Goal: Information Seeking & Learning: Compare options

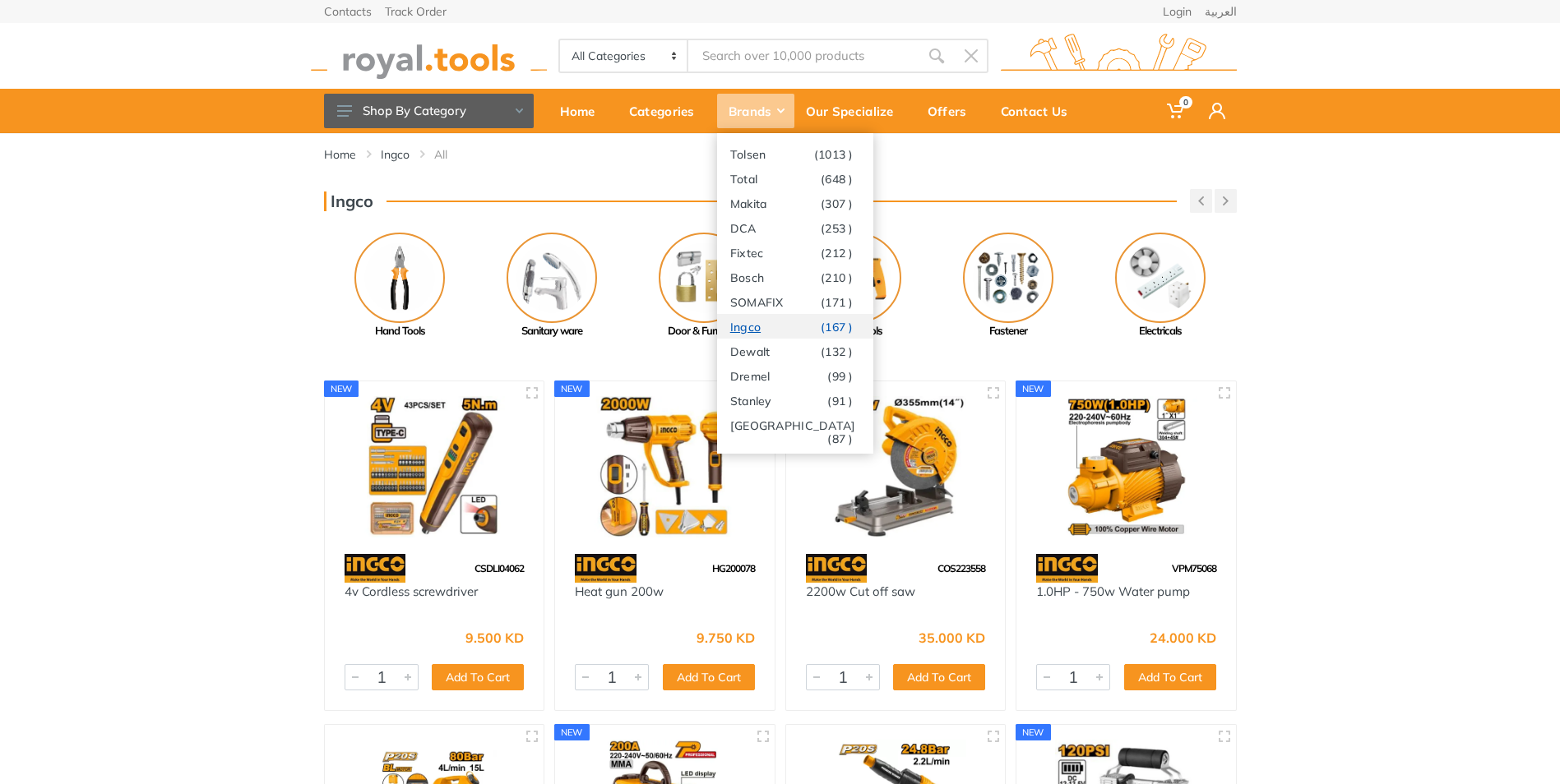
click at [821, 324] on span "(167 )" at bounding box center [837, 327] width 33 height 13
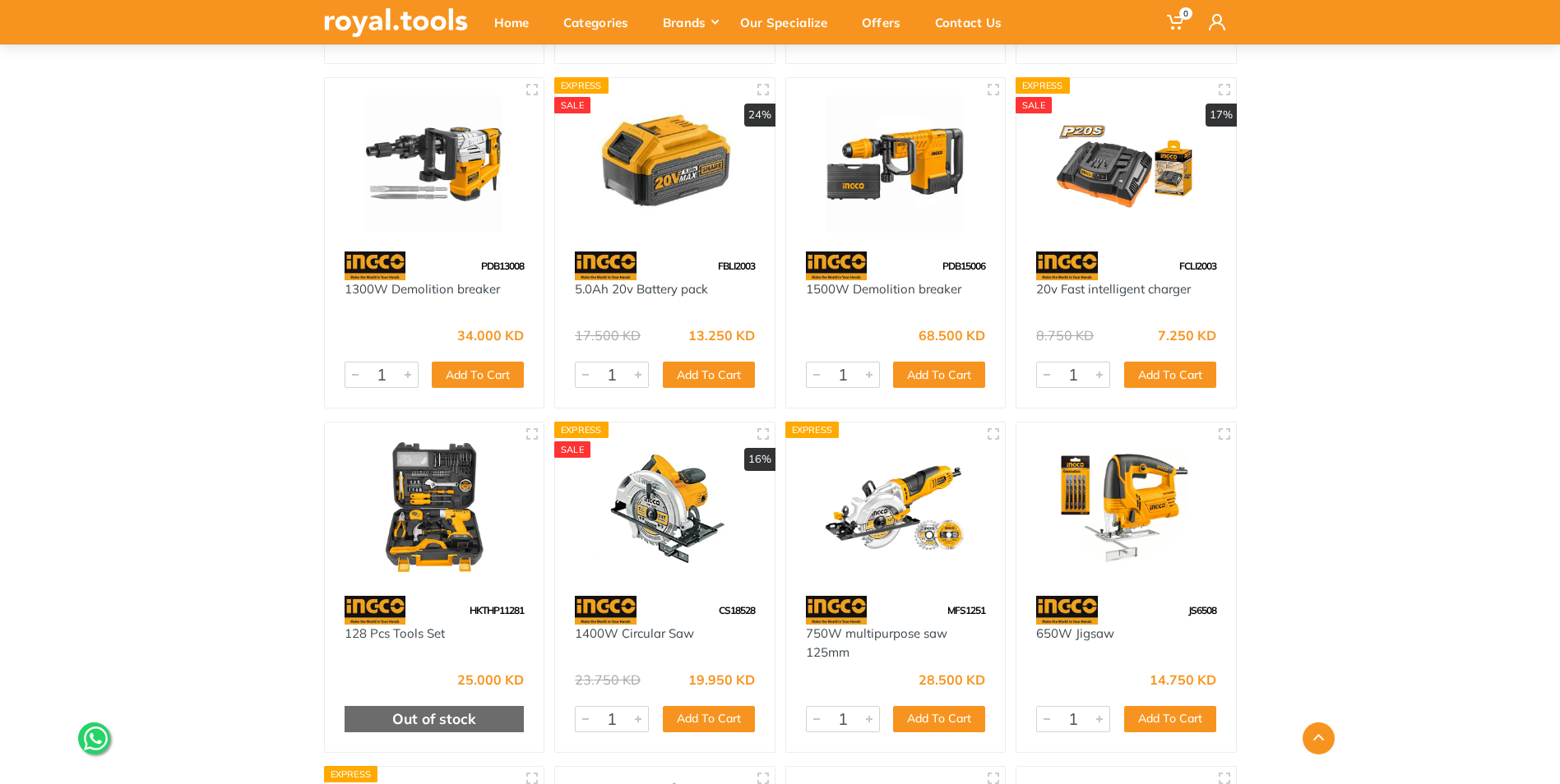
scroll to position [6166, 0]
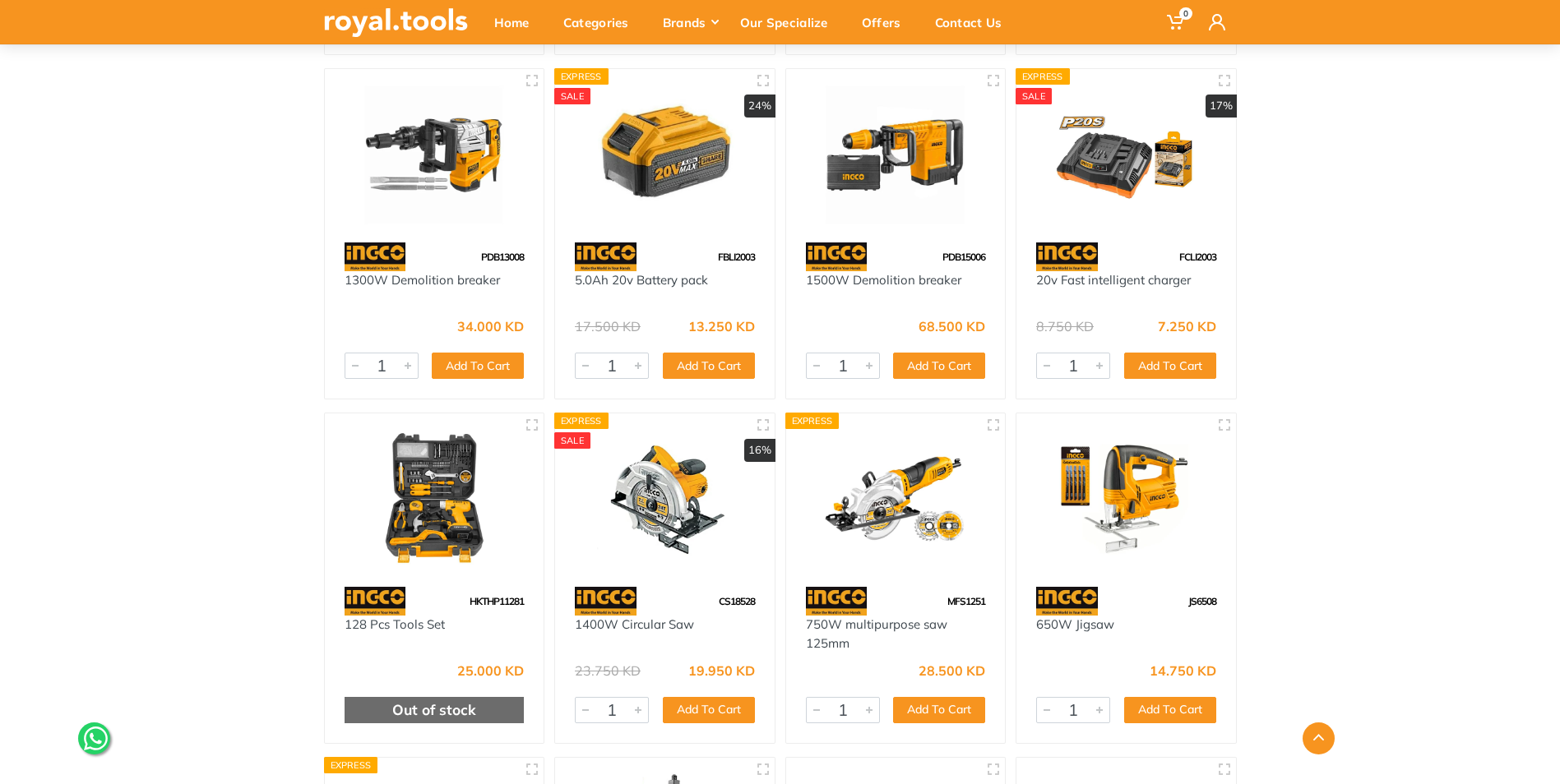
click at [430, 502] on img at bounding box center [434, 499] width 190 height 142
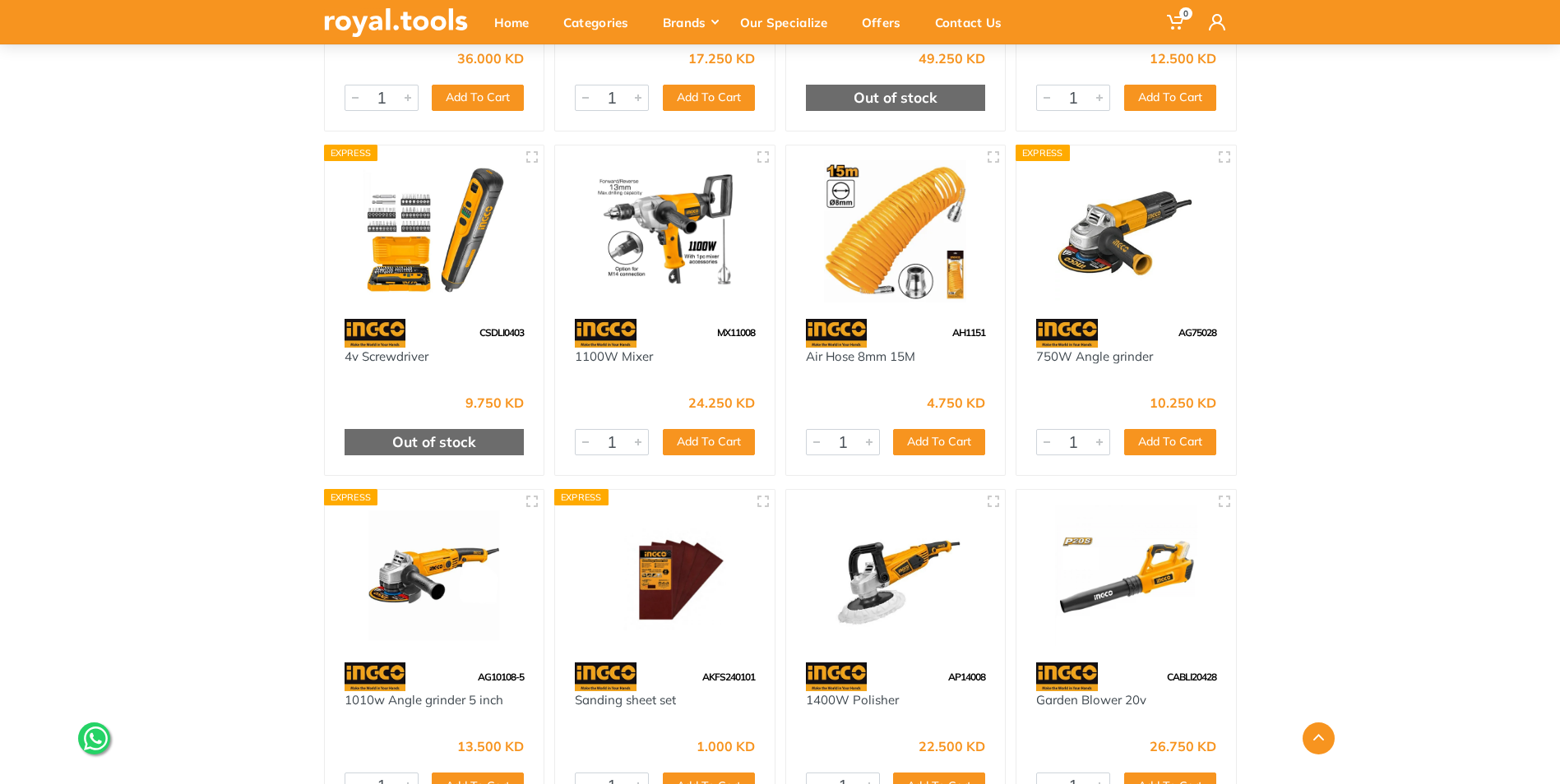
scroll to position [5151, 0]
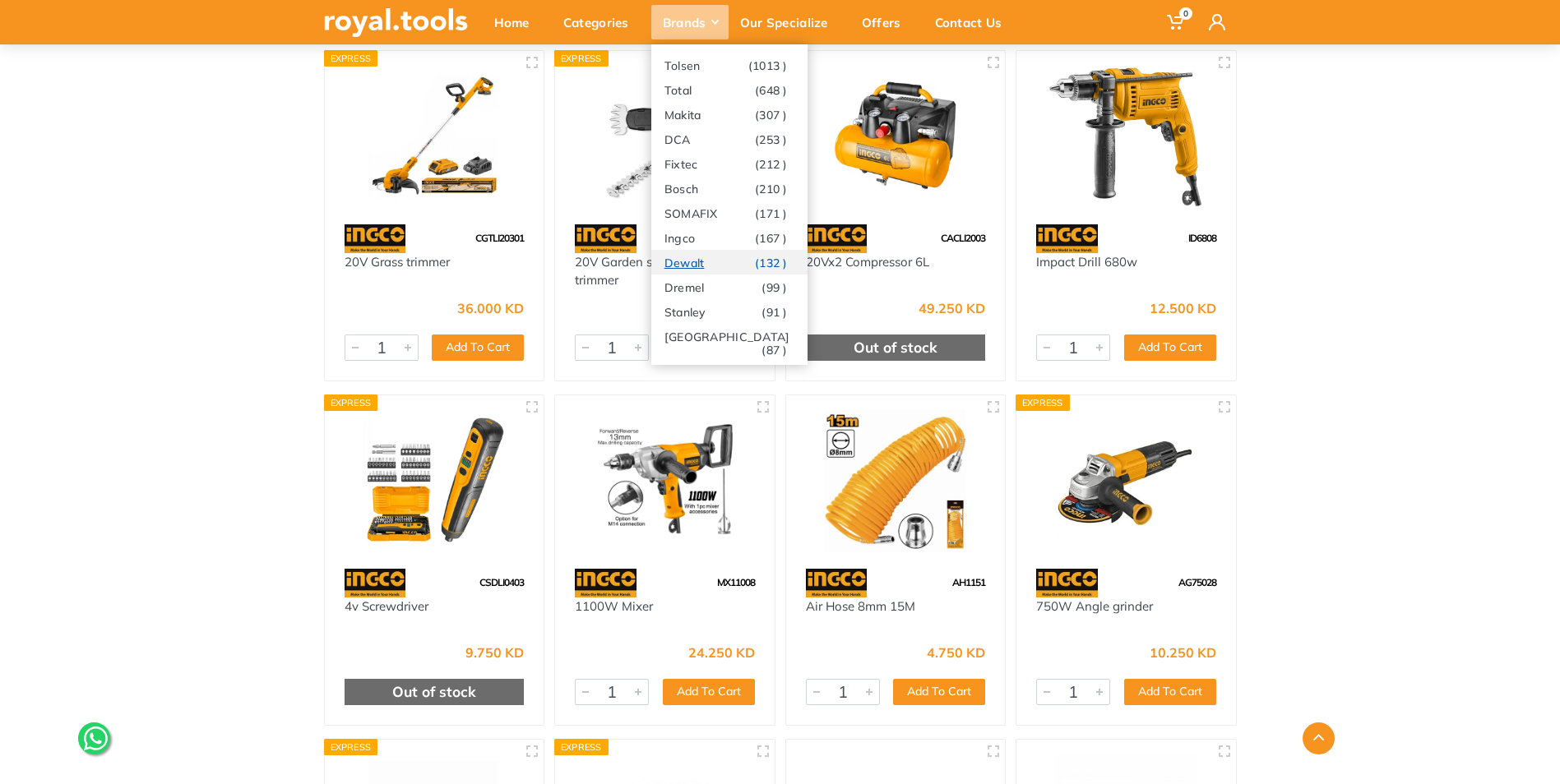
click at [699, 262] on link "Dewalt (132 )" at bounding box center [728, 262] width 156 height 25
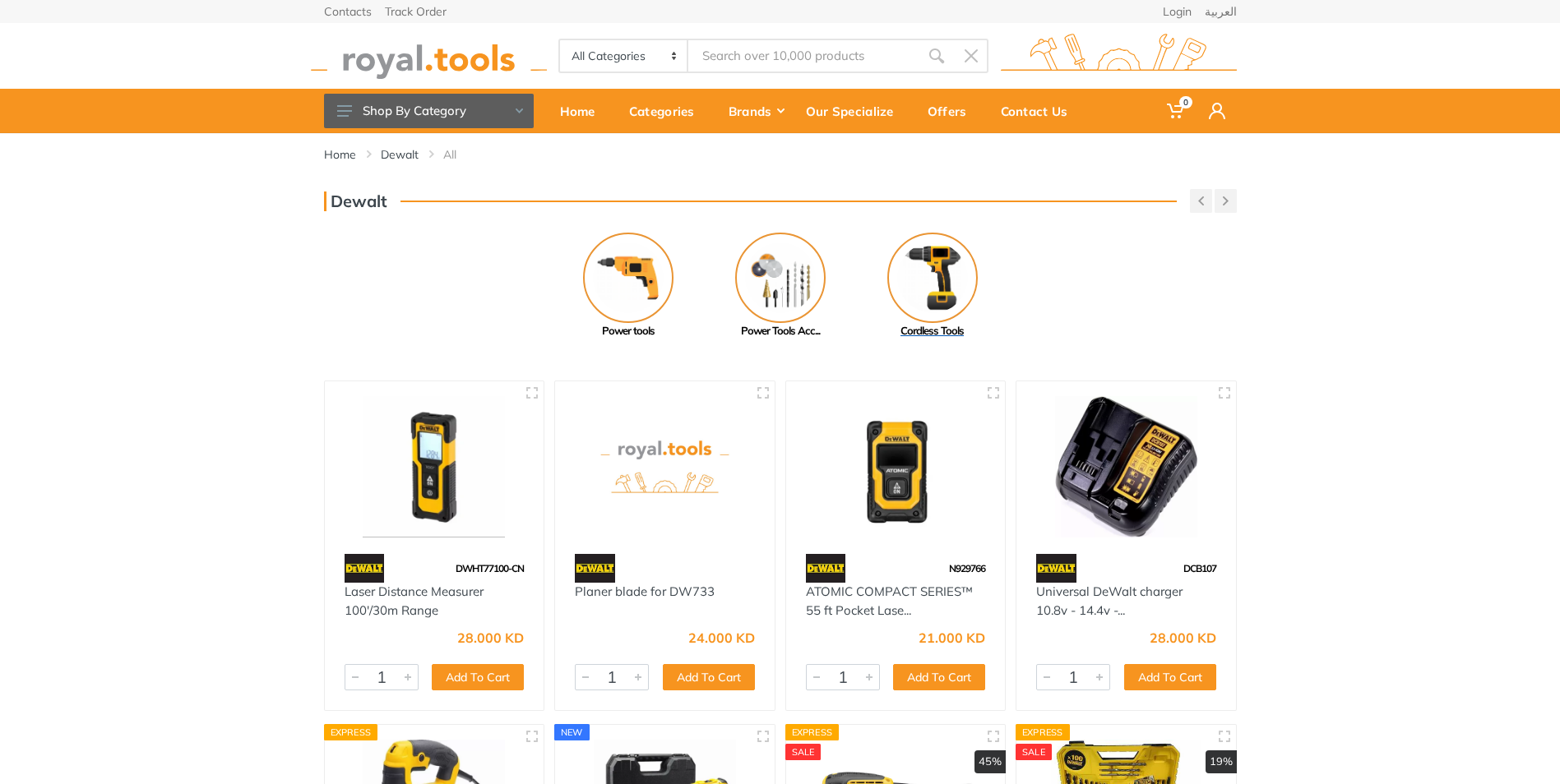
click at [940, 268] on img at bounding box center [933, 278] width 91 height 91
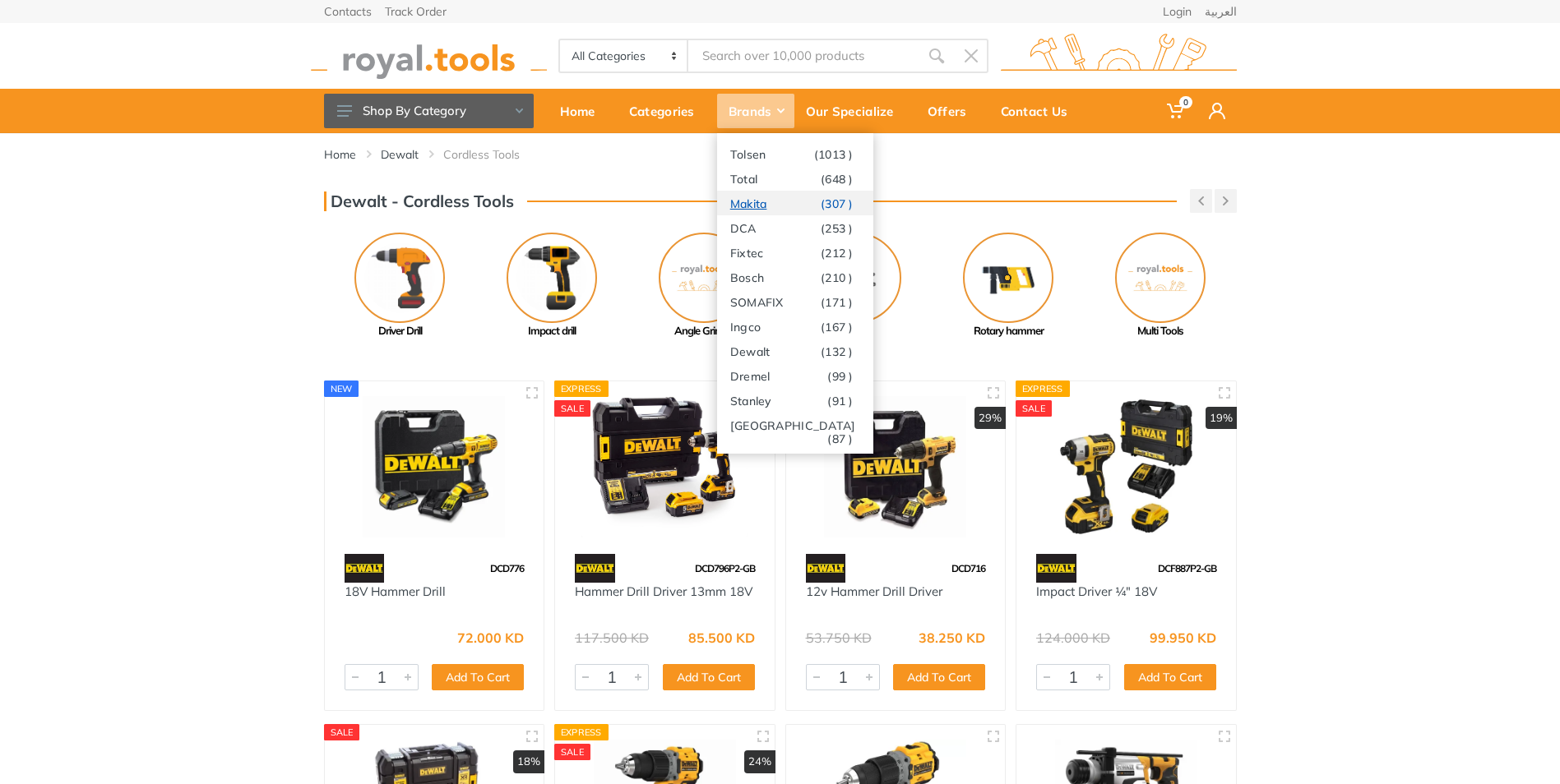
click at [758, 203] on link "Makita (307 )" at bounding box center [795, 203] width 156 height 25
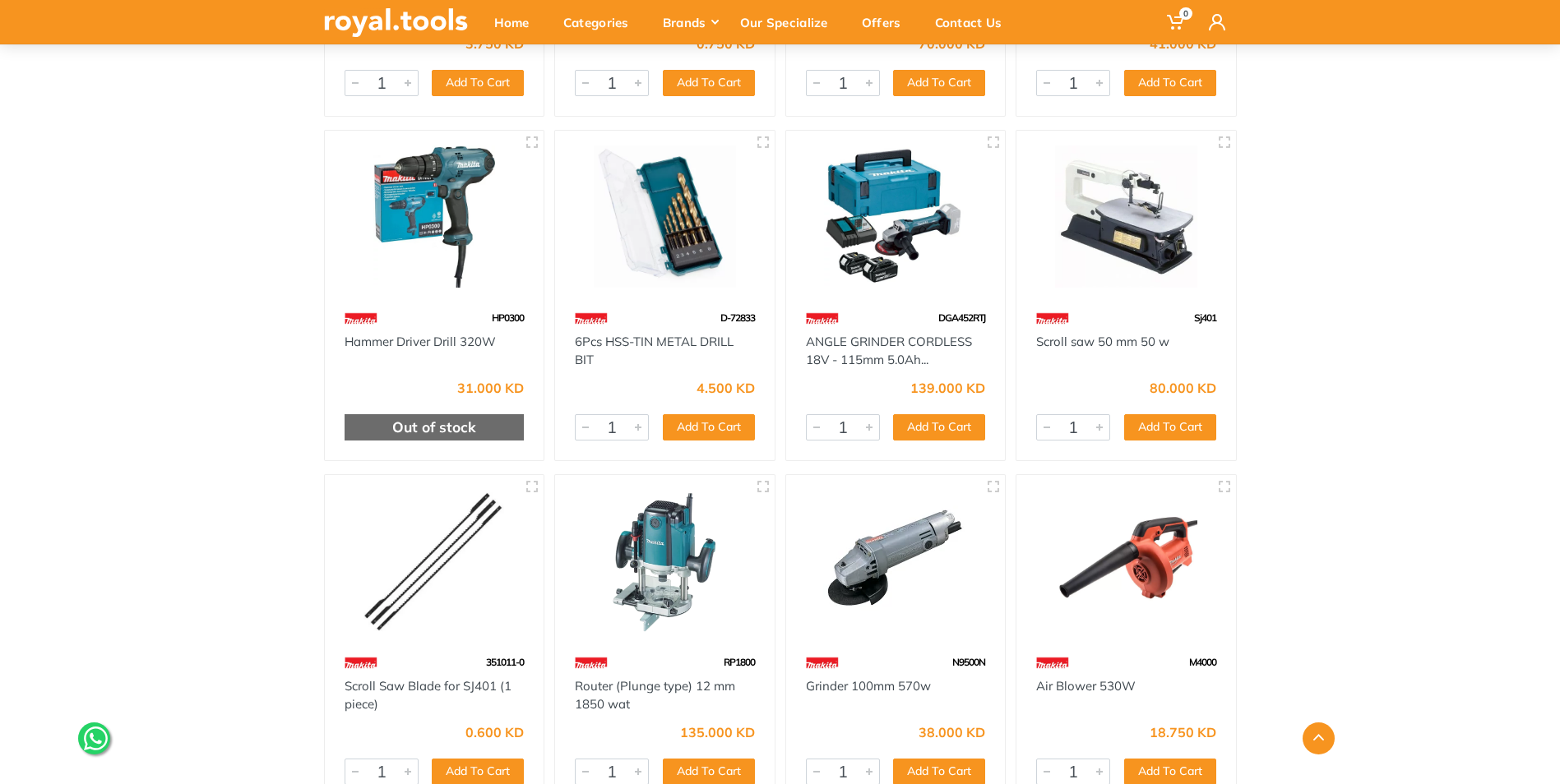
scroll to position [1645, 0]
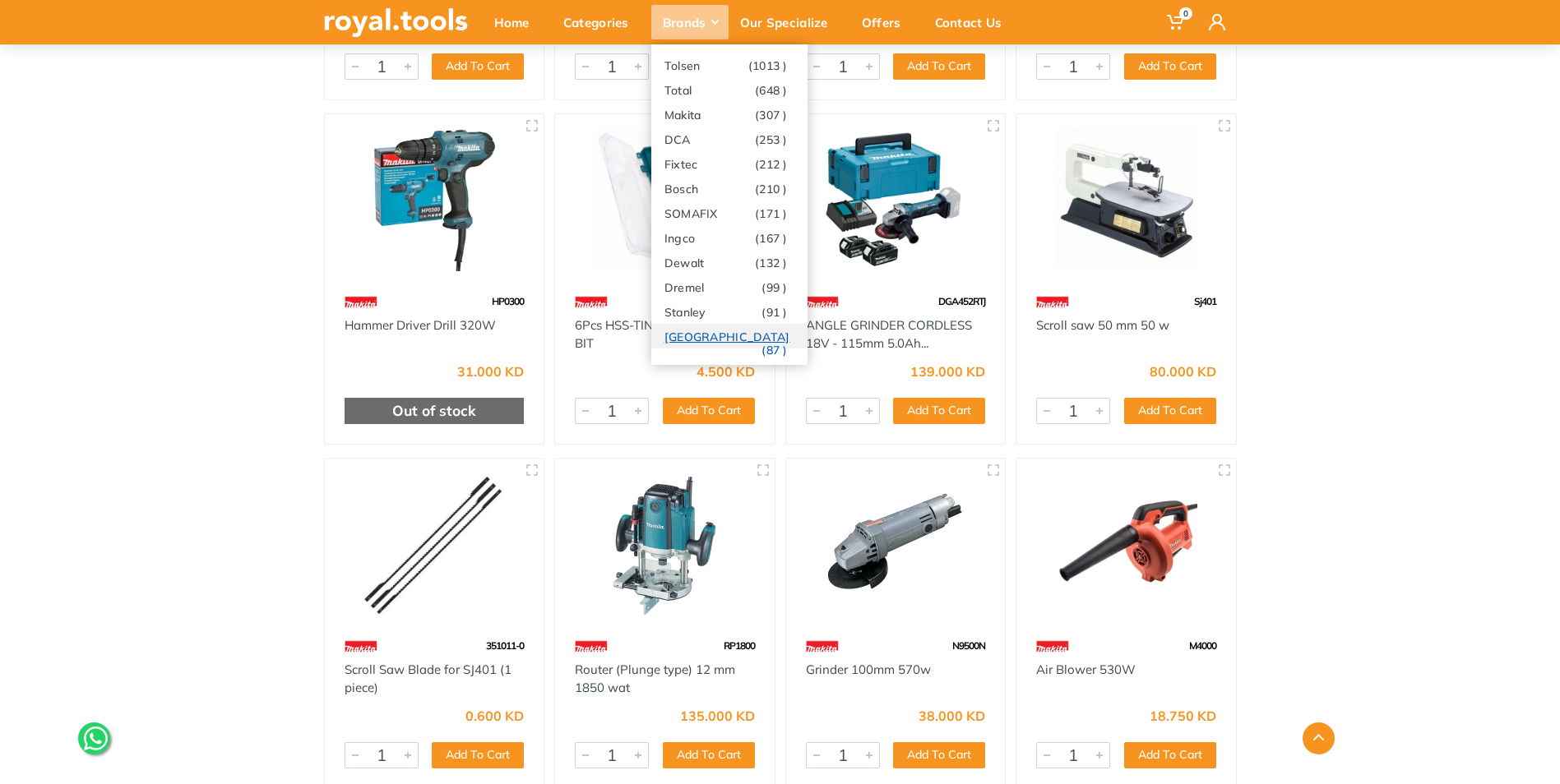
click at [702, 333] on link "Milwaukee (87 )" at bounding box center [728, 337] width 156 height 25
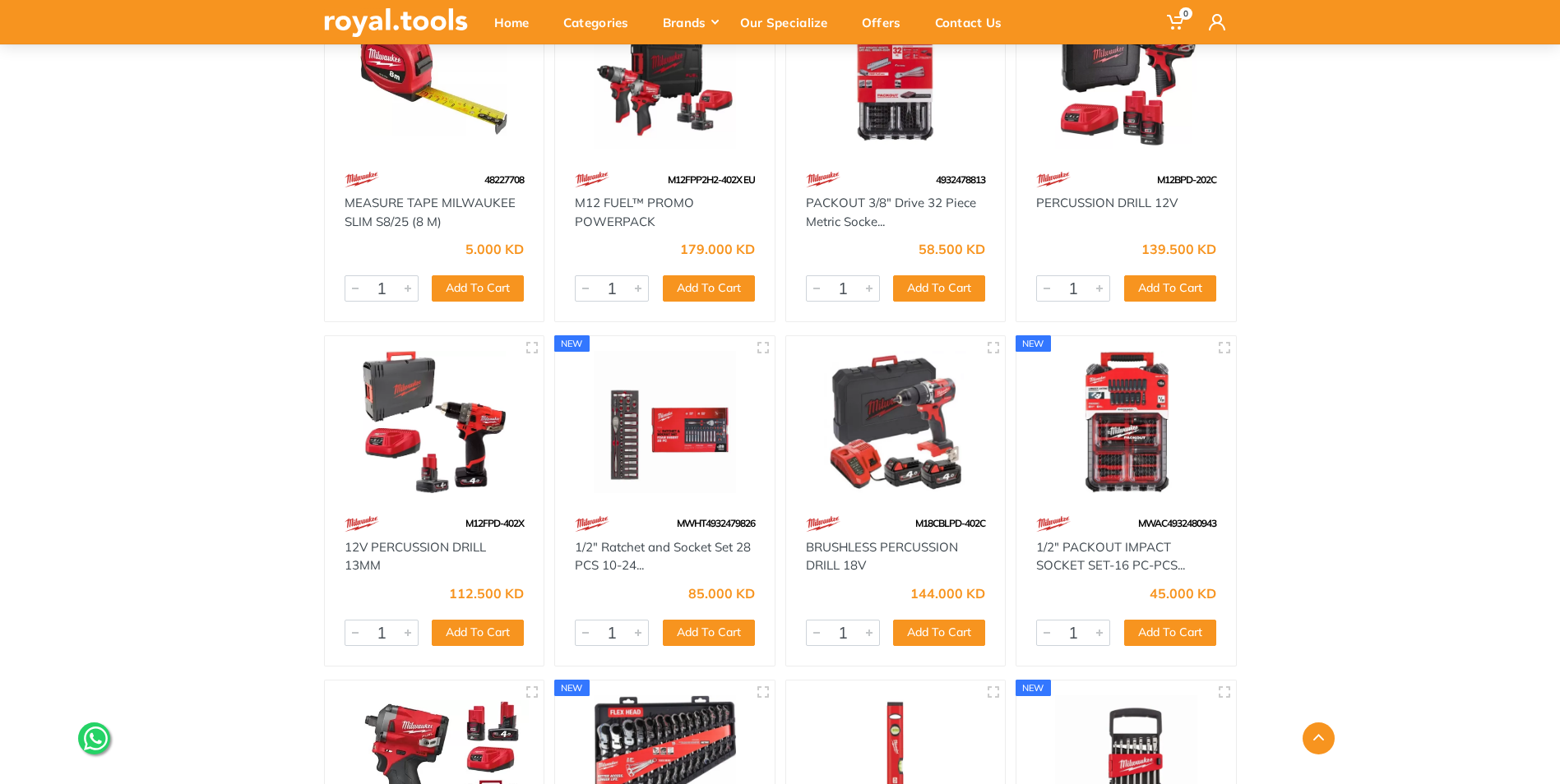
scroll to position [1233, 0]
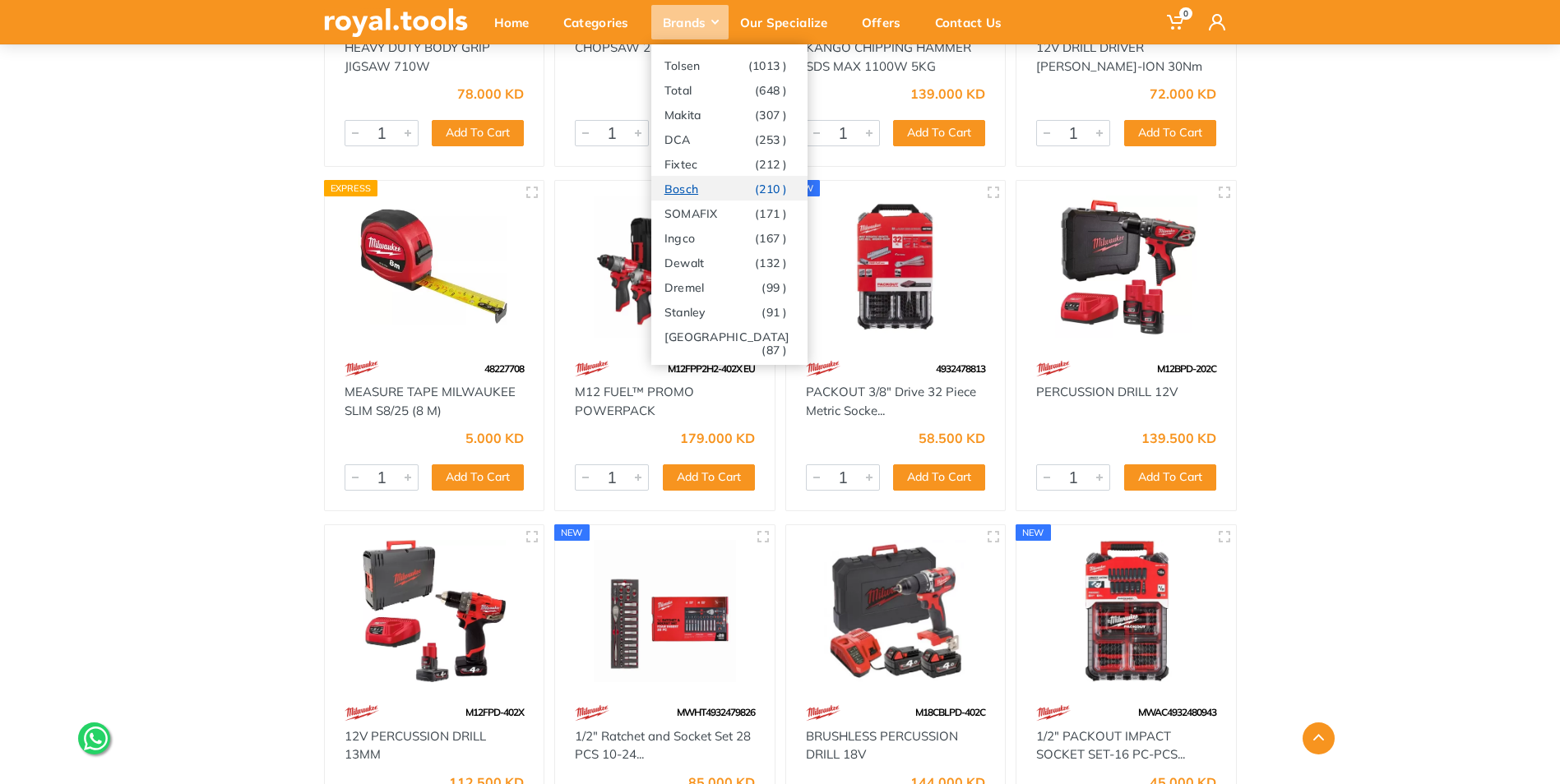
click at [689, 187] on link "Bosch (210 )" at bounding box center [728, 188] width 156 height 25
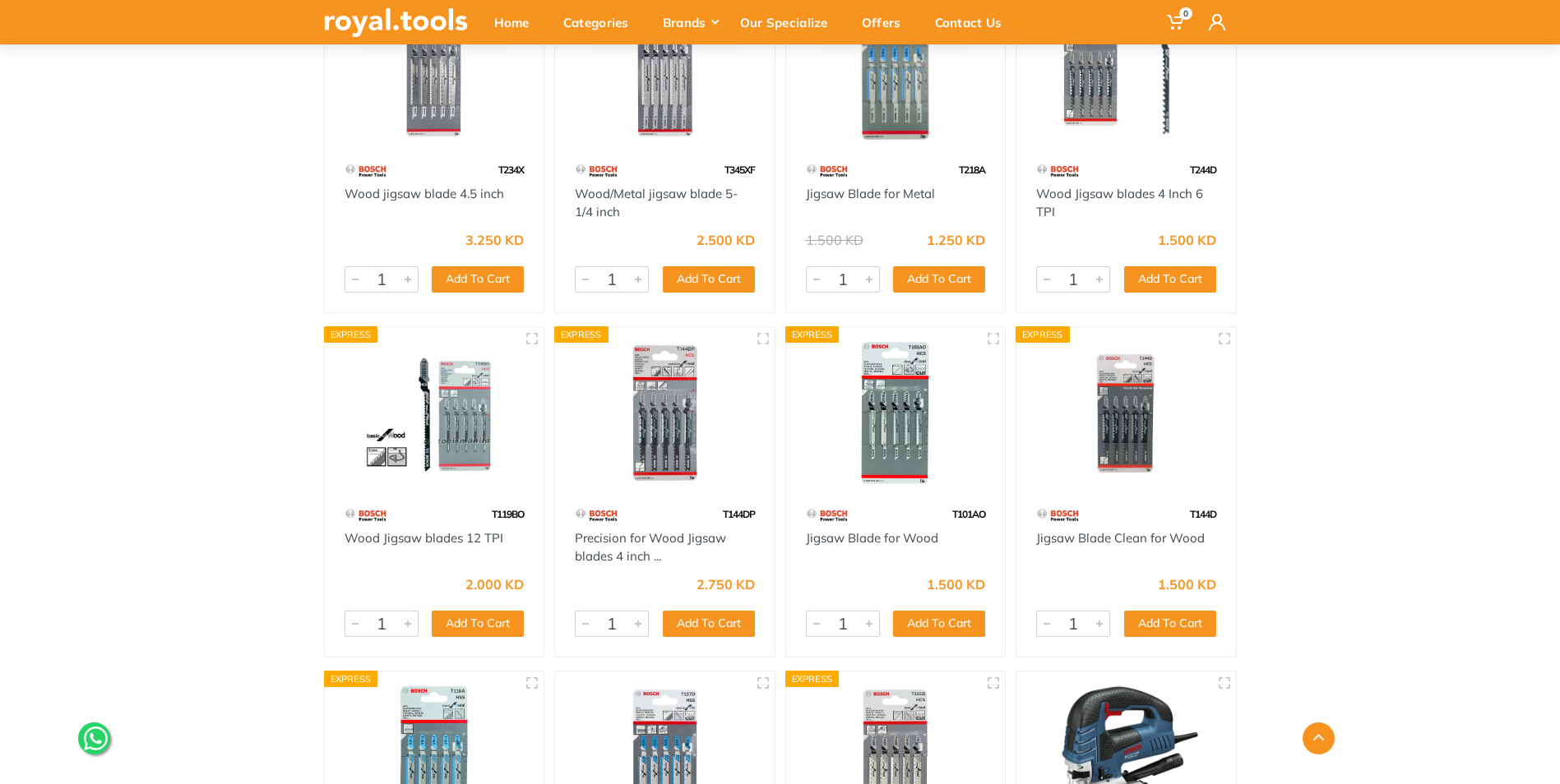
scroll to position [8057, 0]
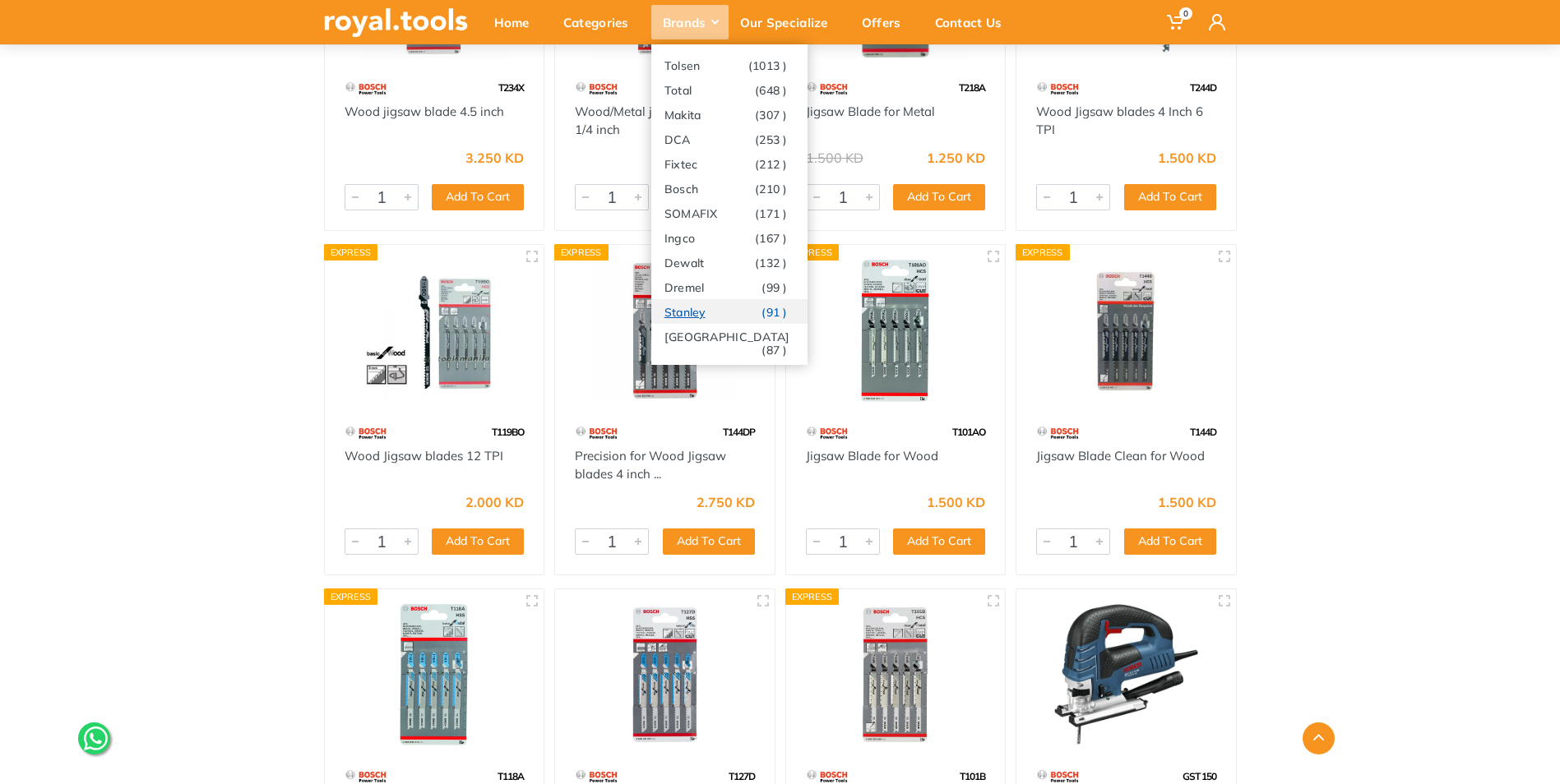
click at [691, 316] on link "Stanley (91 )" at bounding box center [728, 311] width 156 height 25
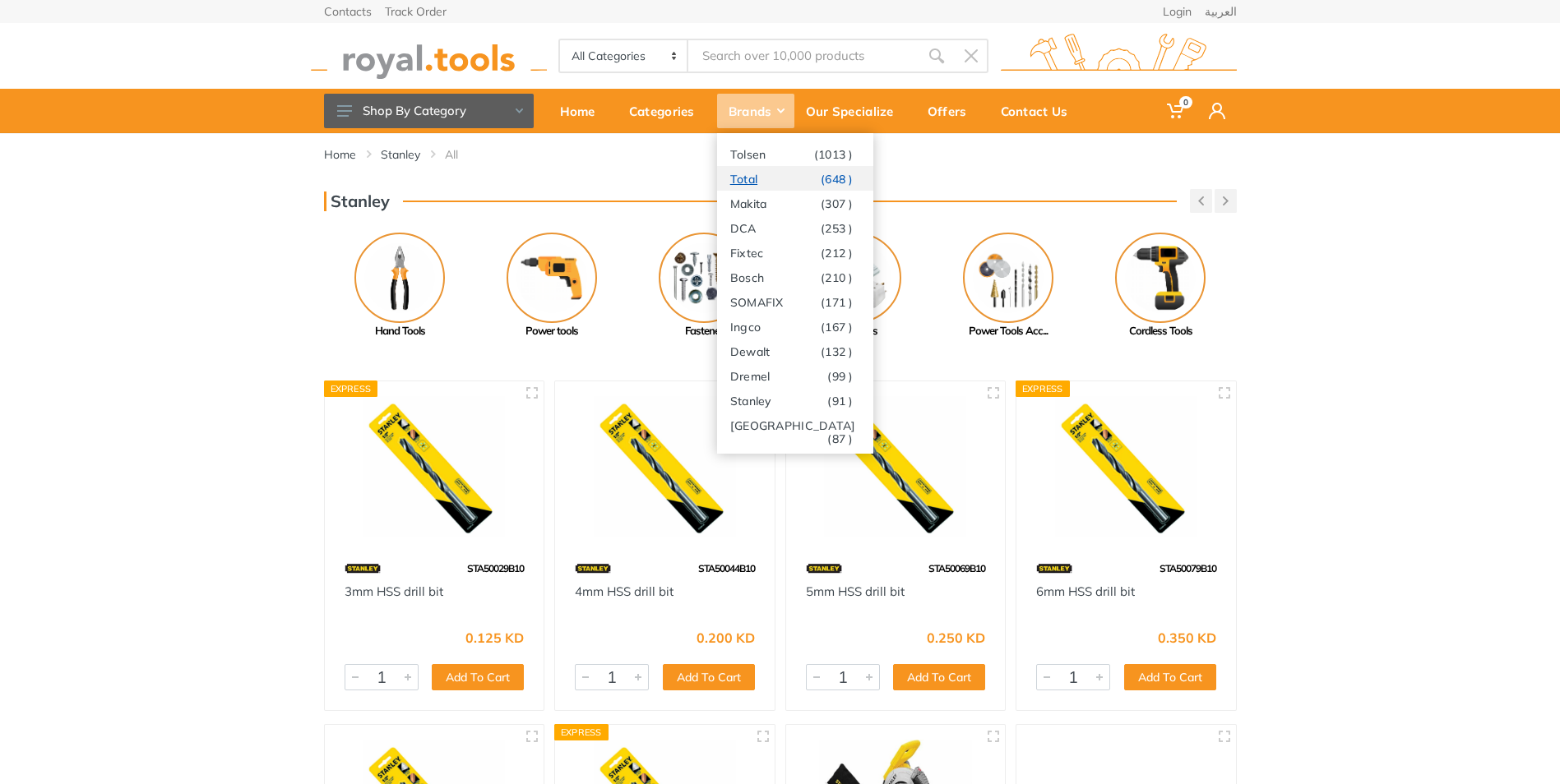
click at [749, 177] on link "Total (648 )" at bounding box center [795, 179] width 156 height 25
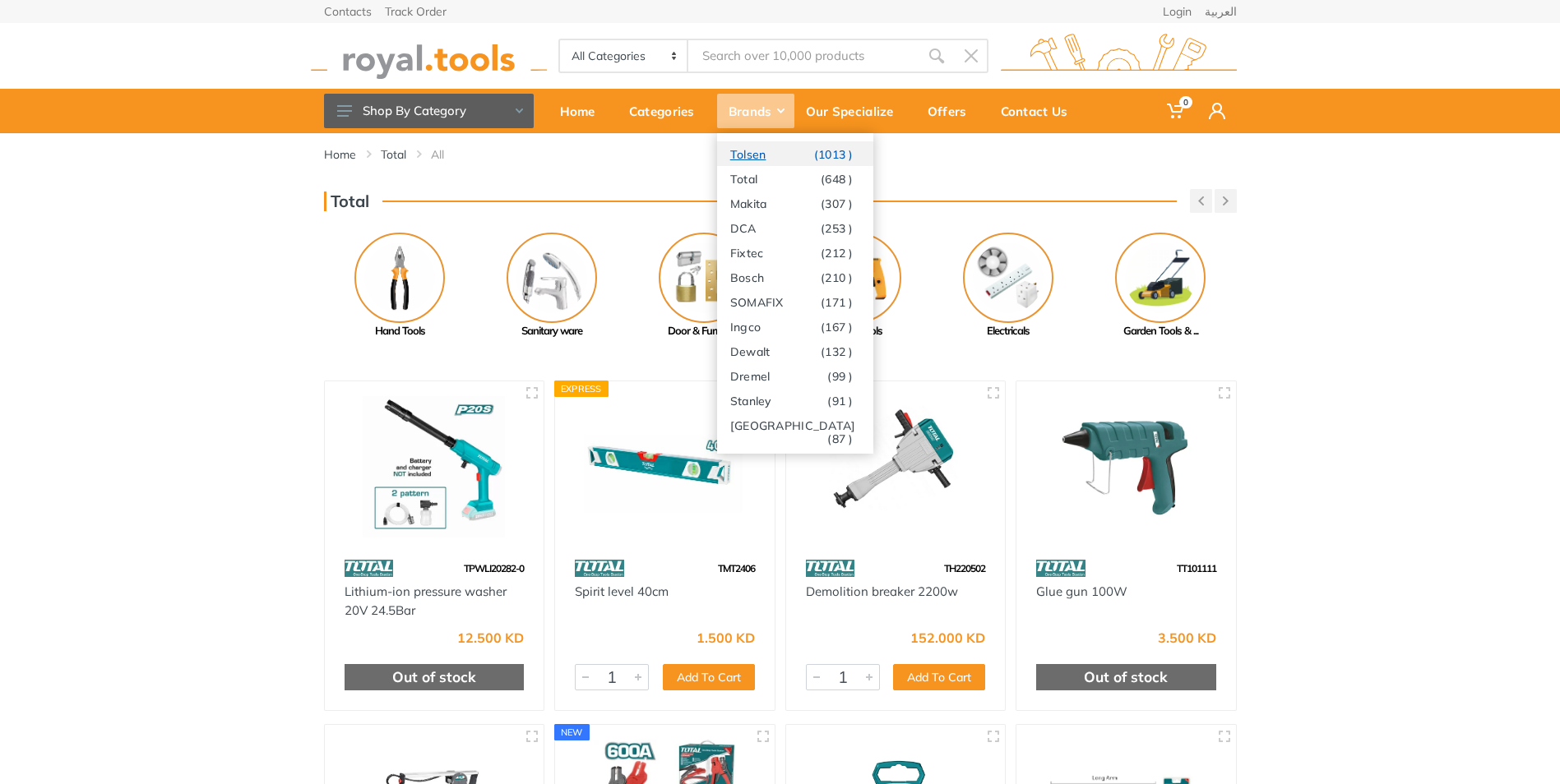
click at [750, 158] on link "Tolsen (1013 )" at bounding box center [795, 154] width 156 height 25
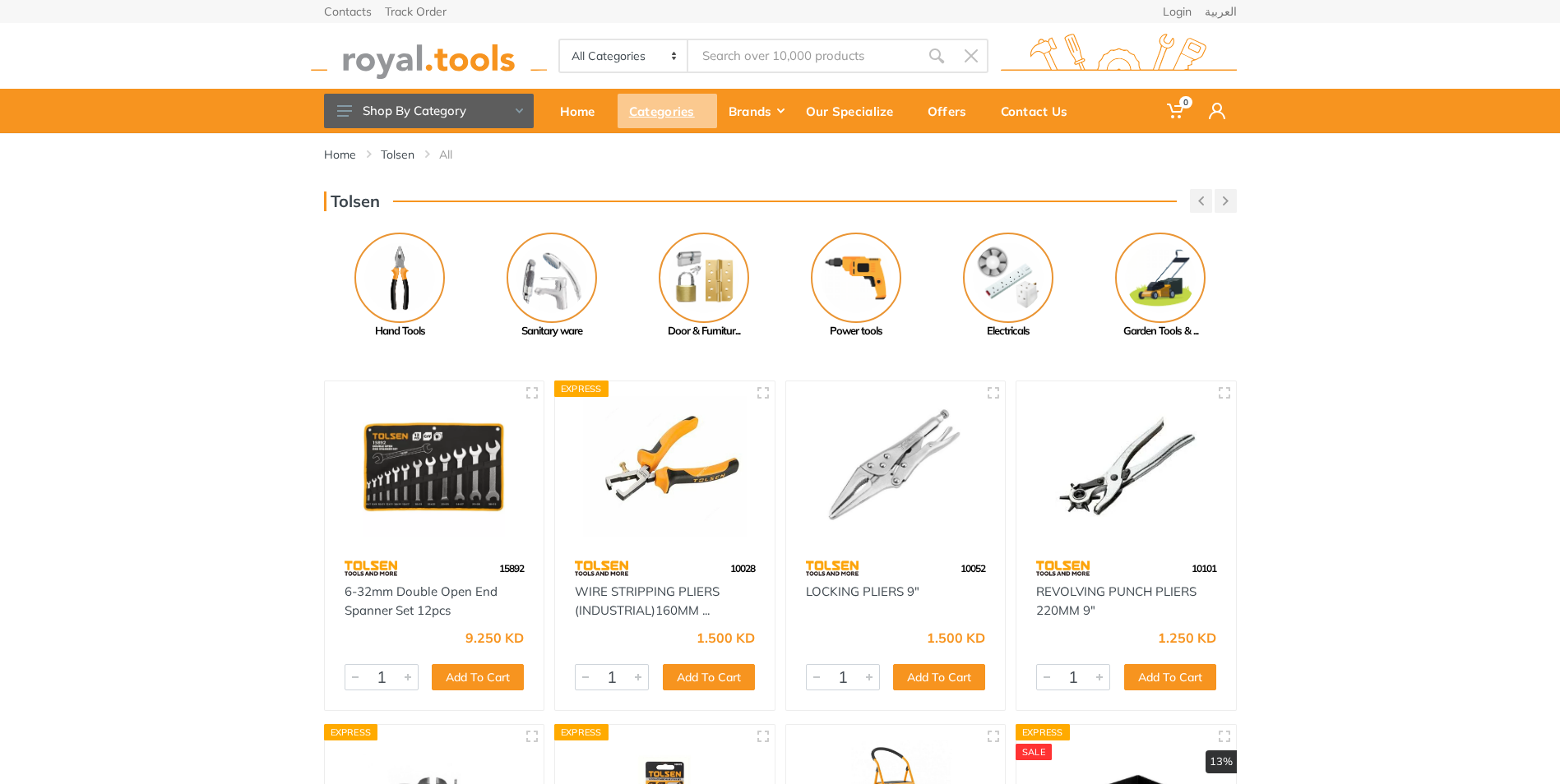
click at [667, 109] on div "Categories" at bounding box center [667, 111] width 99 height 35
